Goal: Task Accomplishment & Management: Manage account settings

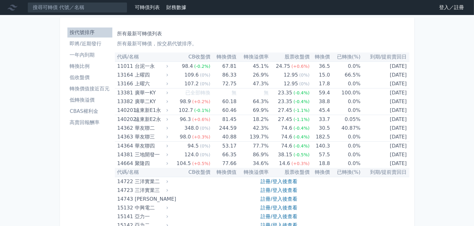
click at [454, 6] on link "登入／註冊" at bounding box center [451, 7] width 35 height 10
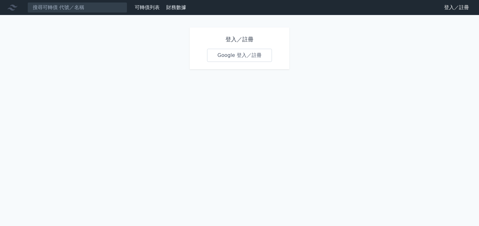
click at [243, 52] on link "Google 登入／註冊" at bounding box center [239, 55] width 65 height 13
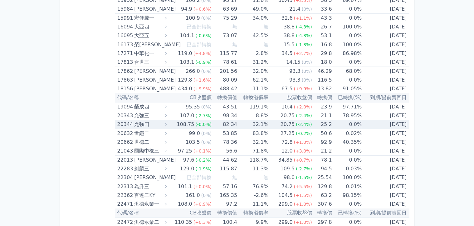
scroll to position [281, 0]
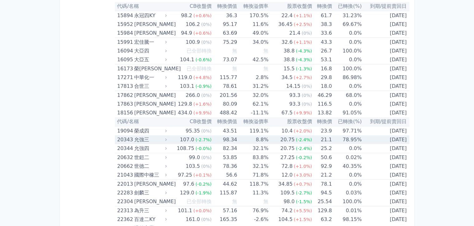
click at [191, 139] on div "107.0" at bounding box center [187, 139] width 17 height 9
